Goal: Information Seeking & Learning: Learn about a topic

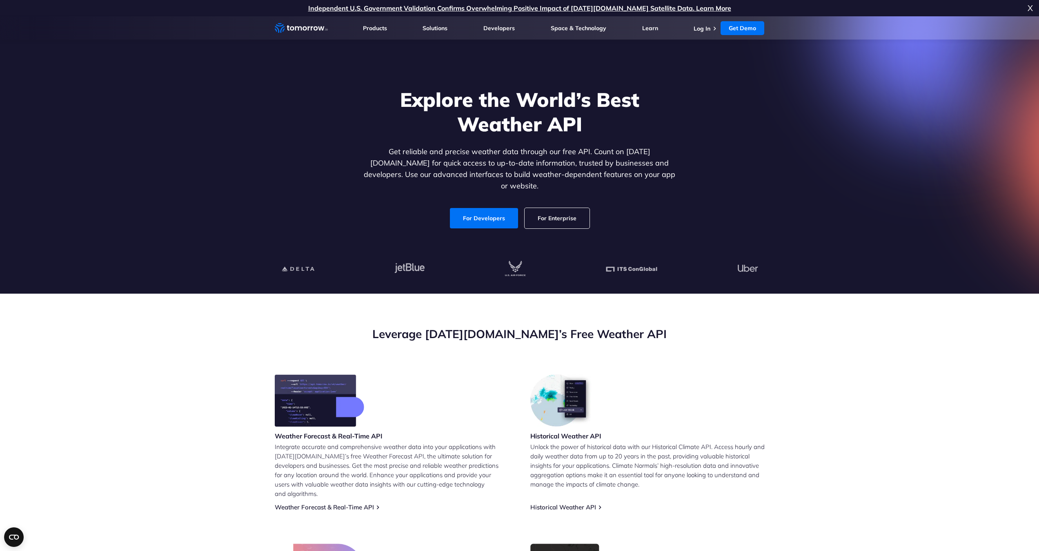
scroll to position [204, 0]
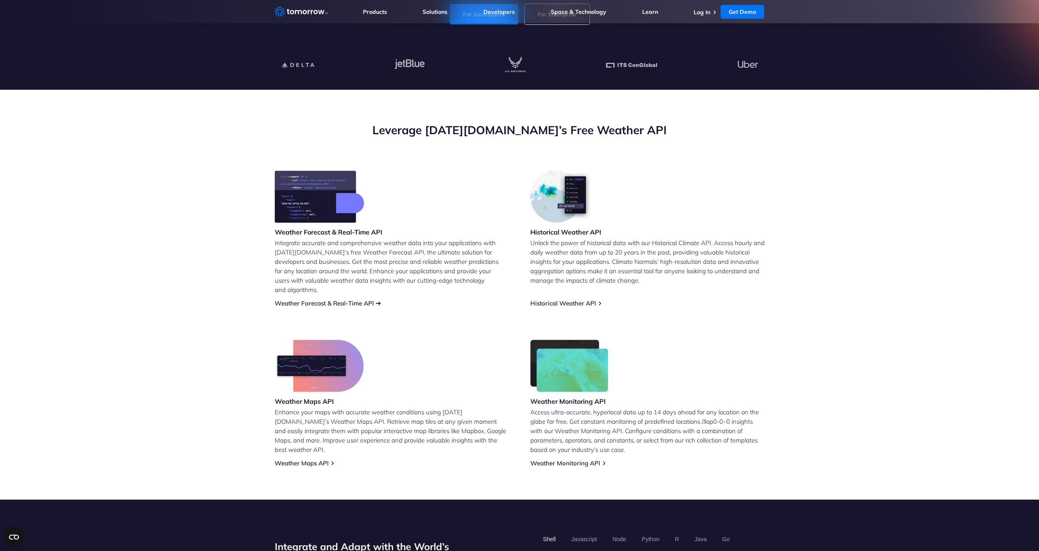
click at [317, 300] on link "Weather Forecast & Real-Time API" at bounding box center [324, 304] width 99 height 8
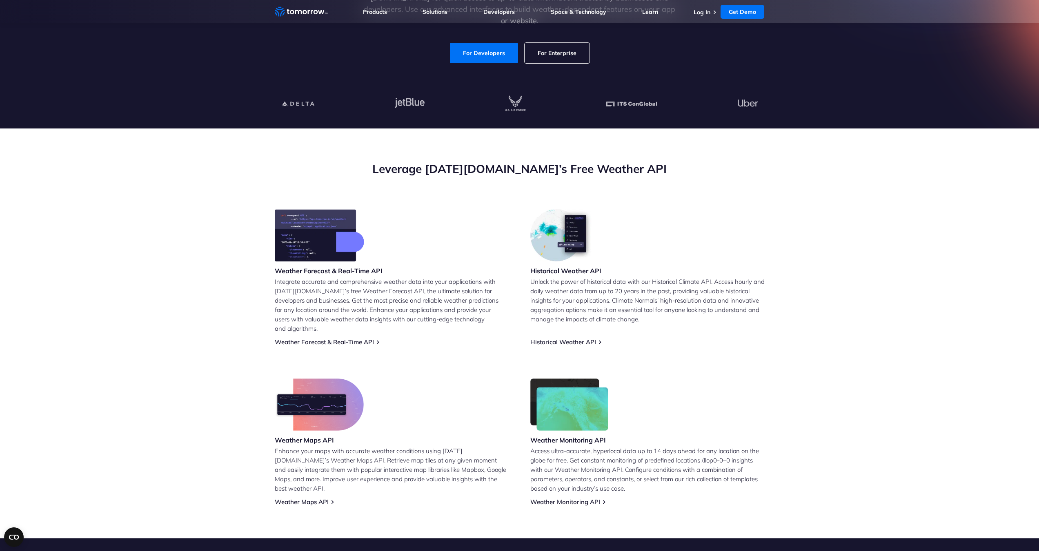
scroll to position [163, 0]
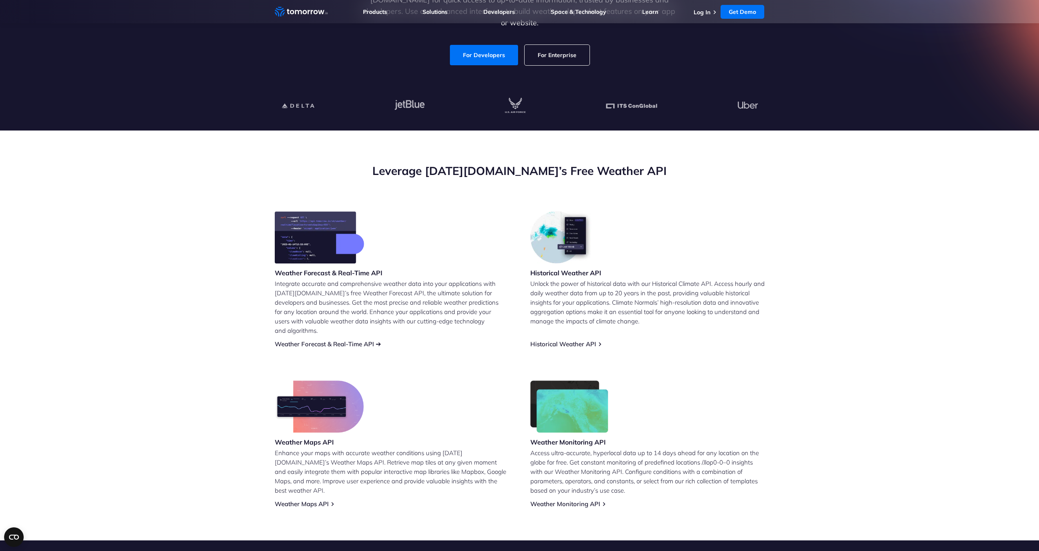
click at [339, 340] on link "Weather Forecast & Real-Time API" at bounding box center [324, 344] width 99 height 8
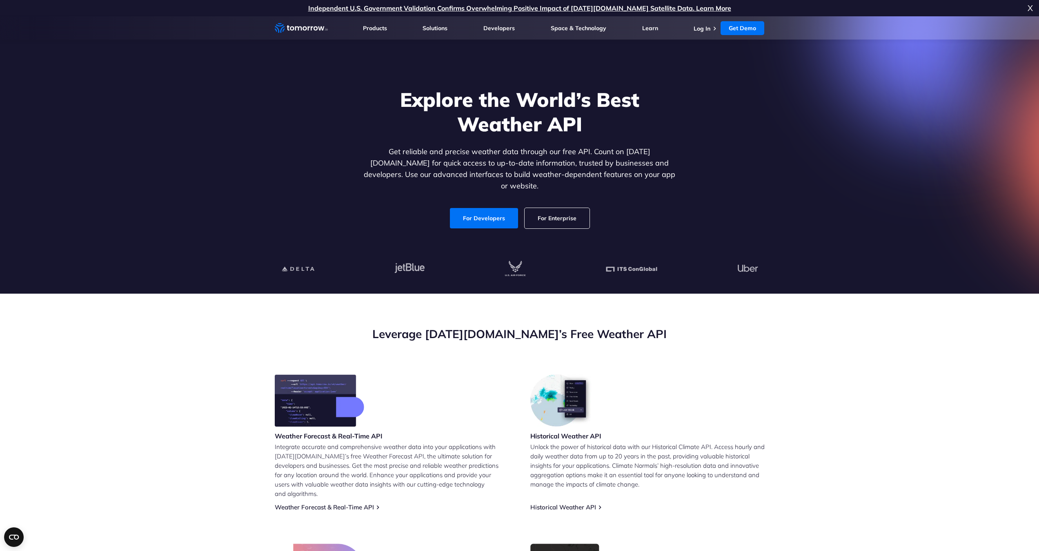
click at [549, 208] on link "For Enterprise" at bounding box center [556, 218] width 65 height 20
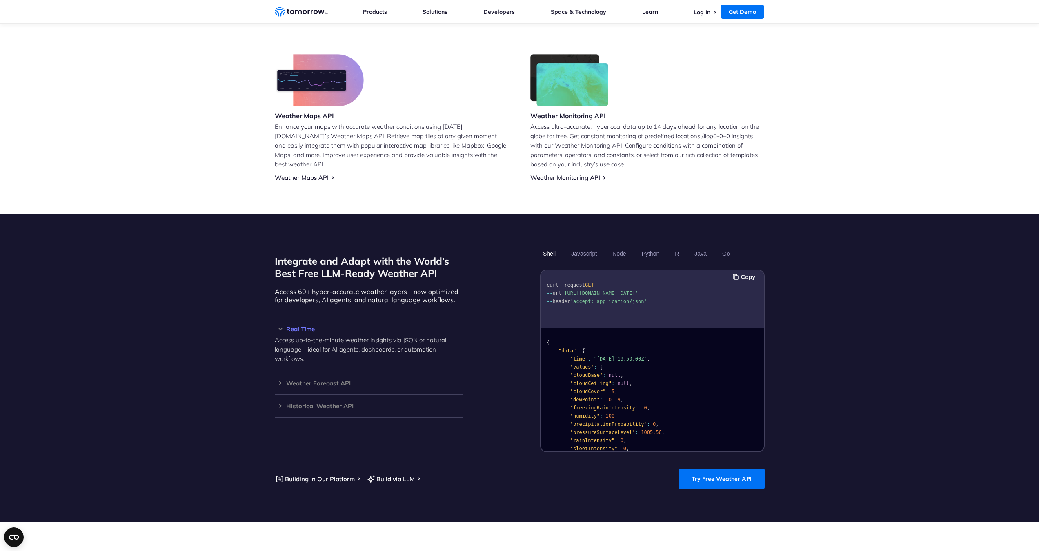
scroll to position [694, 0]
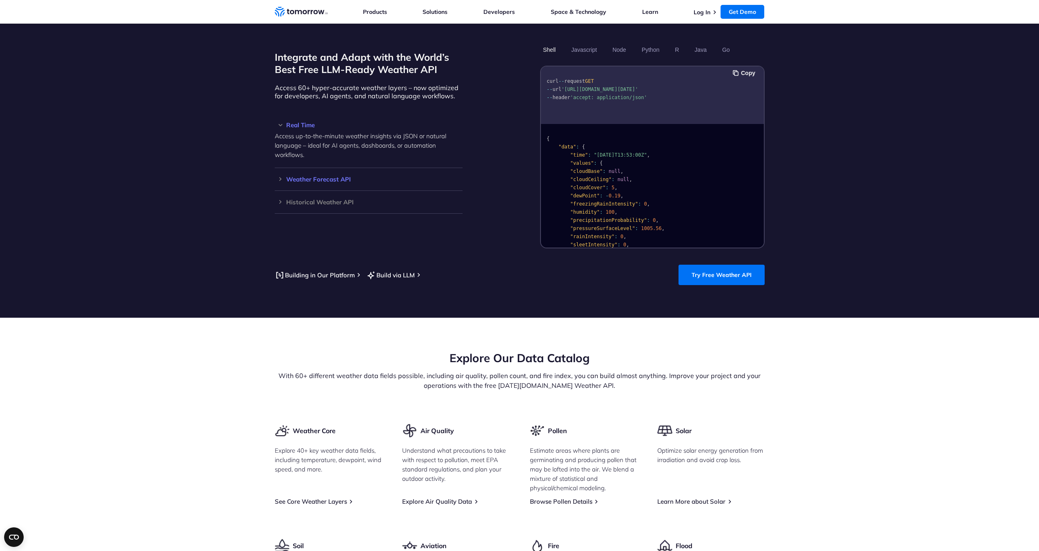
click at [316, 176] on h3 "Weather Forecast API" at bounding box center [369, 179] width 188 height 6
